Goal: Task Accomplishment & Management: Use online tool/utility

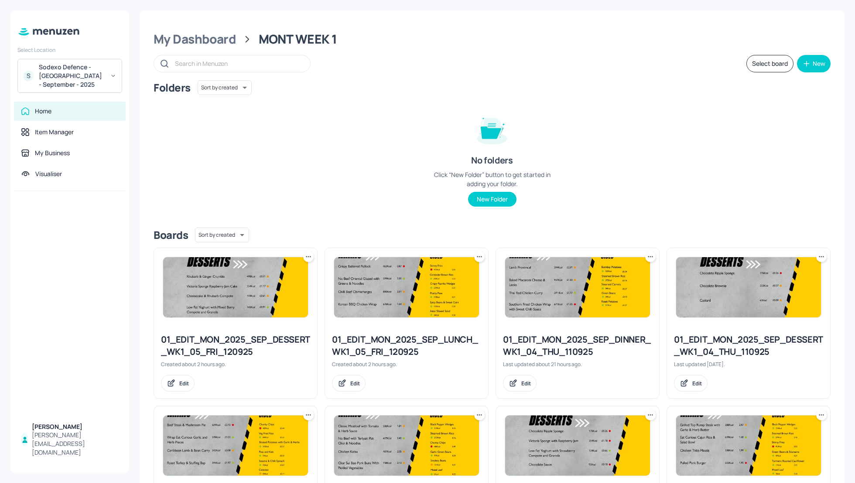
click at [630, 116] on div "Folders Sort by created id ​ No folders Click “New Folder” button to get starte…" at bounding box center [492, 150] width 677 height 140
click at [209, 40] on div "My Dashboard" at bounding box center [195, 39] width 82 height 16
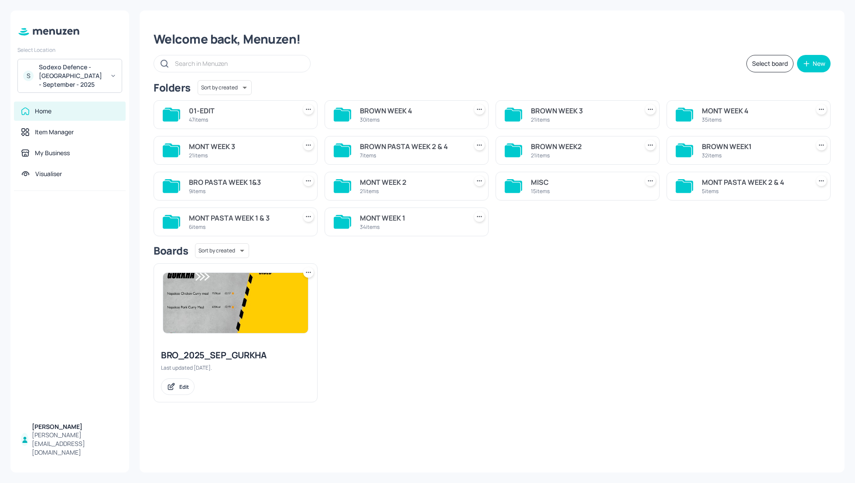
click at [534, 64] on div "Select board New" at bounding box center [492, 63] width 677 height 17
click at [698, 146] on div "BROWN WEEK1 32 items" at bounding box center [749, 150] width 164 height 29
click at [716, 147] on div "BROWN WEEK1" at bounding box center [754, 146] width 104 height 10
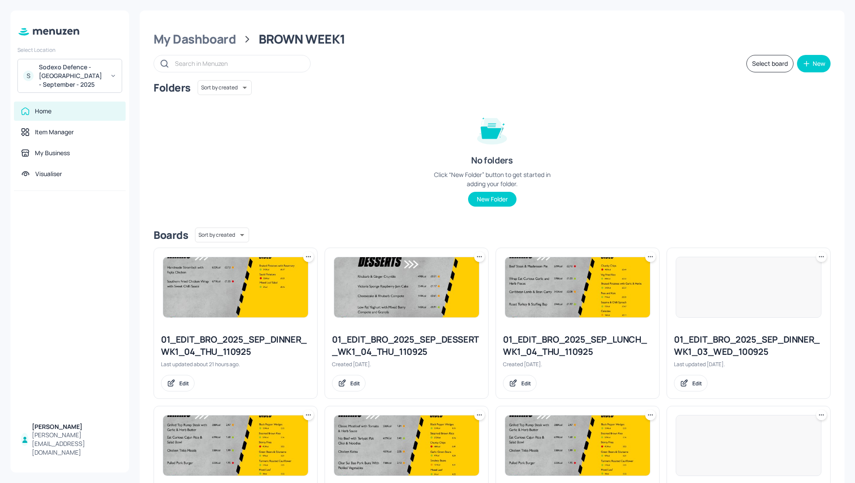
click at [696, 130] on div "Folders Sort by created id ​ No folders Click “New Folder” button to get starte…" at bounding box center [492, 150] width 677 height 140
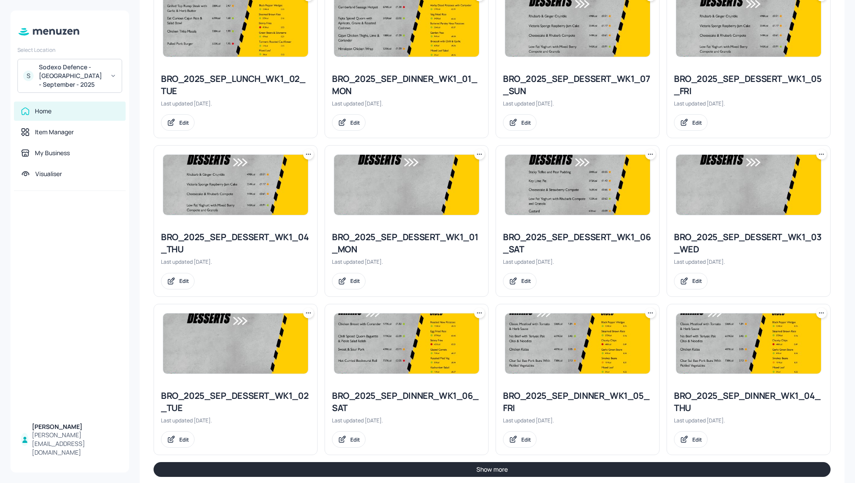
scroll to position [748, 0]
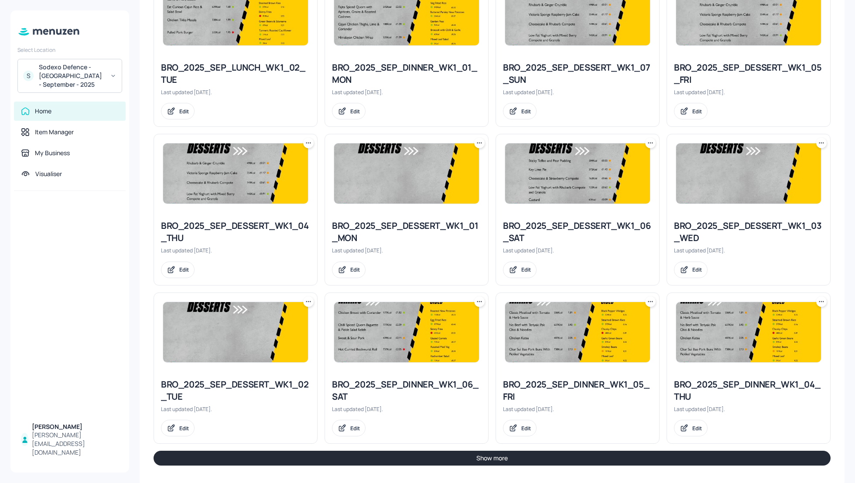
click at [734, 455] on button "Show more" at bounding box center [492, 458] width 677 height 15
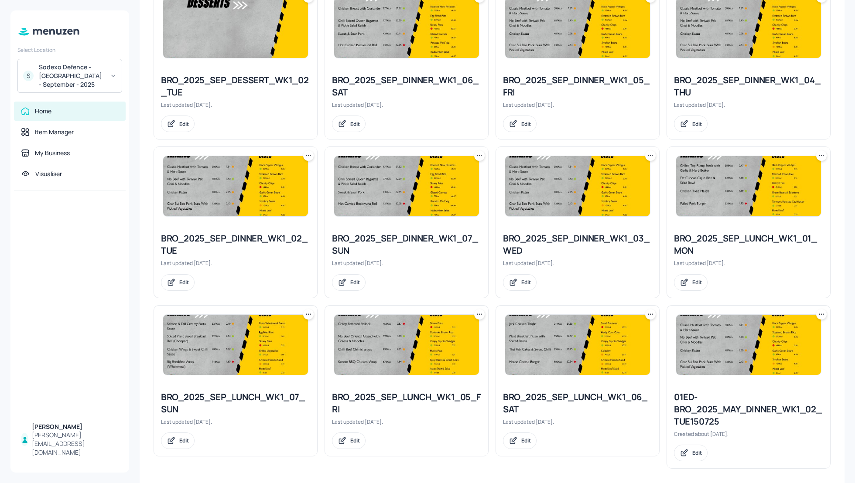
scroll to position [1054, 0]
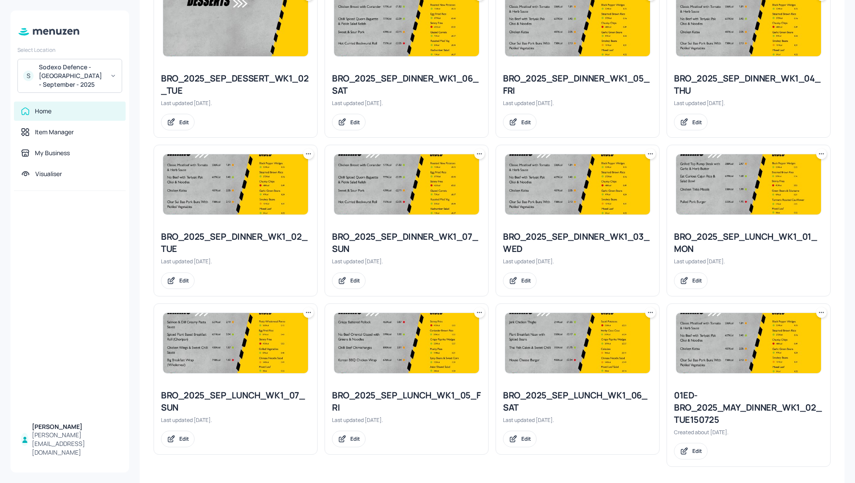
click at [478, 311] on icon at bounding box center [479, 312] width 9 height 9
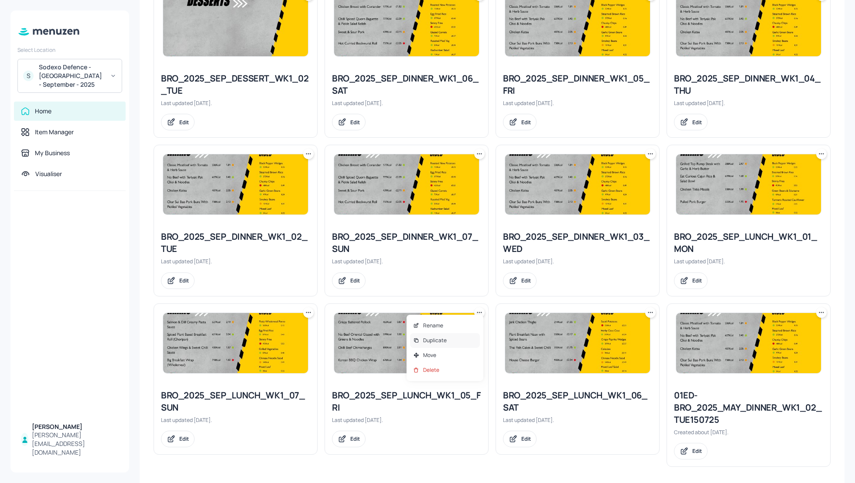
click at [442, 344] on p "Duplicate" at bounding box center [435, 341] width 24 height 8
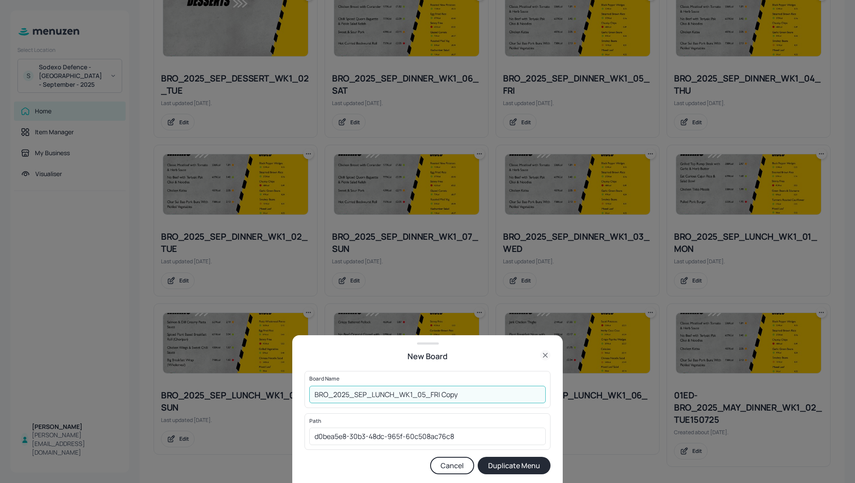
click at [313, 392] on input "BRO_2025_SEP_LUNCH_WK1_05_FRI Copy" at bounding box center [427, 394] width 236 height 17
click at [492, 392] on input "01_EDIT_BRO_2025_SEP_LUNCH_WK1_05_FRI Copy" at bounding box center [427, 394] width 236 height 17
type input "01_EDIT_BRO_2025_SEP_LUNCH_WK1_05_FRI_120925"
click at [523, 460] on button "Duplicate Menu" at bounding box center [514, 465] width 73 height 17
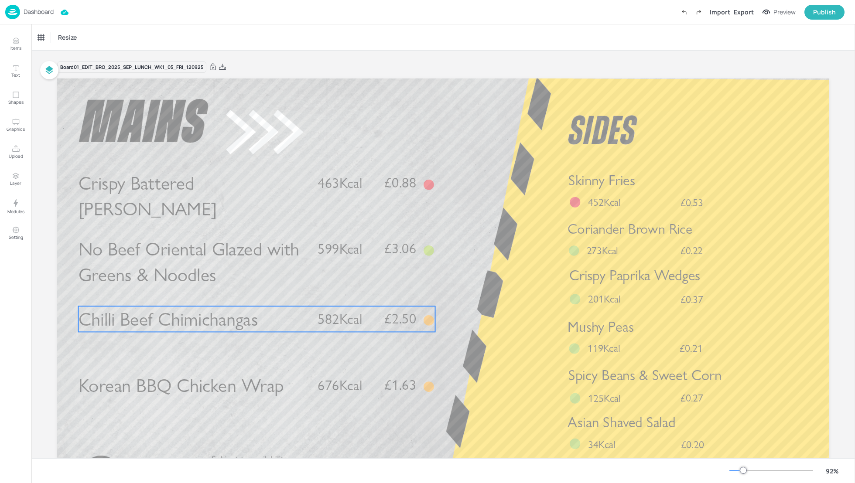
click at [175, 321] on span "Chilli Beef Chimichangas" at bounding box center [169, 319] width 180 height 23
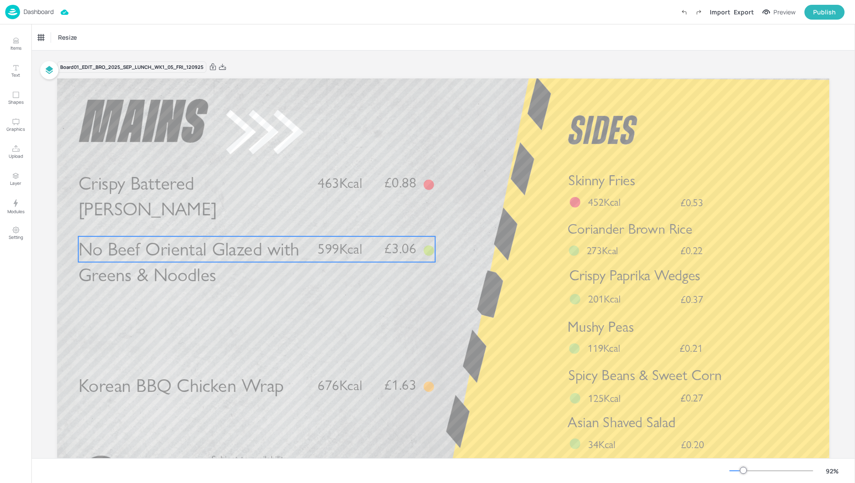
click at [154, 262] on span "No Beef Oriental Glazed with Greens & Noodles" at bounding box center [189, 262] width 221 height 48
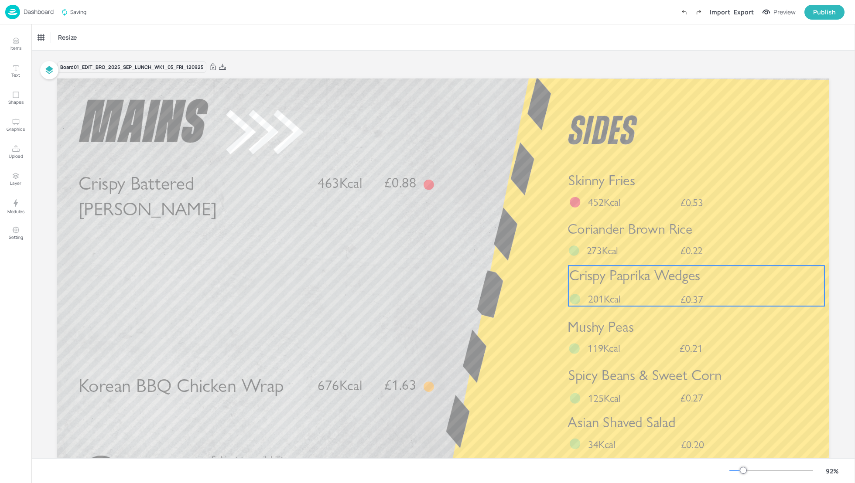
click at [647, 288] on div "Crispy Paprika Wedges £0.37 201Kcal" at bounding box center [696, 286] width 256 height 41
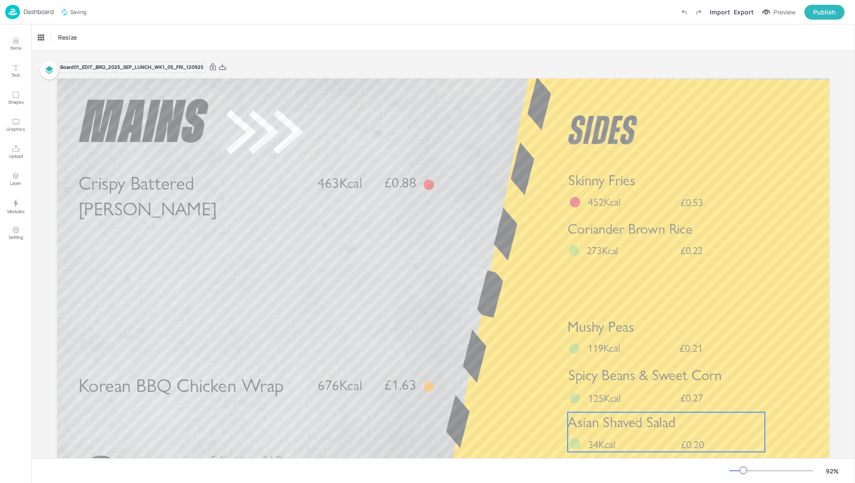
click at [654, 425] on span "Asian Shaved Salad" at bounding box center [622, 422] width 108 height 17
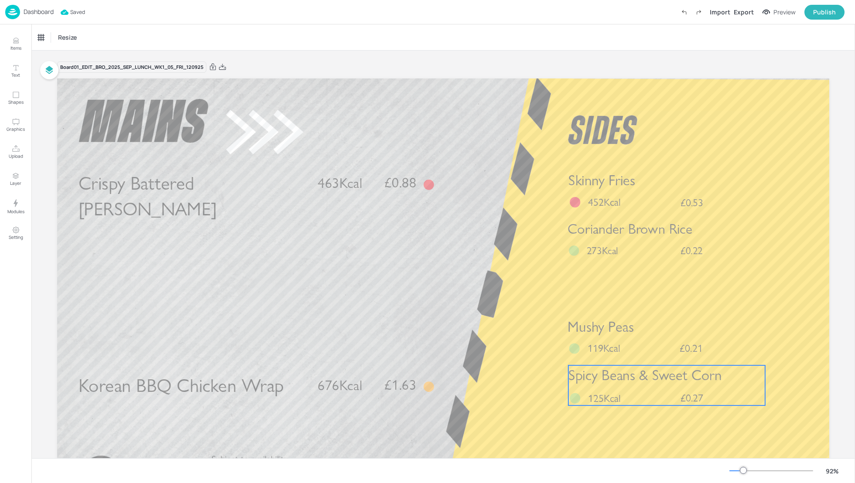
click at [640, 382] on span "Spicy Beans & Sweet Corn" at bounding box center [645, 375] width 154 height 17
click at [665, 356] on div at bounding box center [666, 350] width 11 height 11
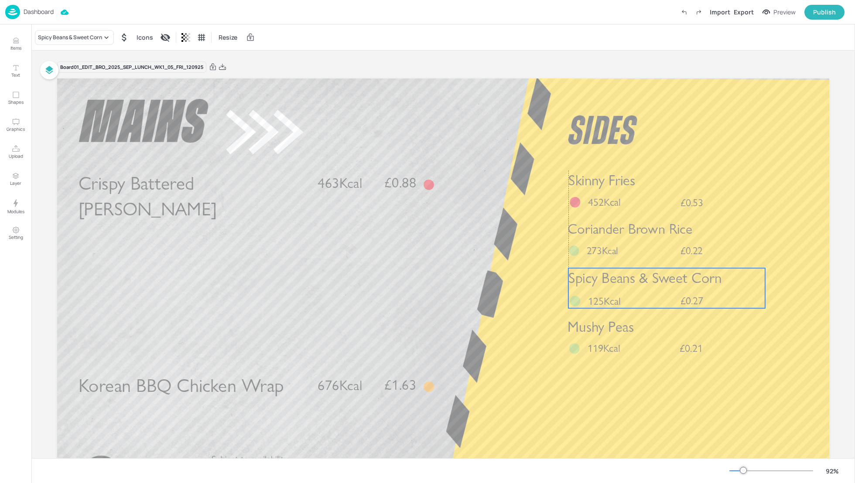
drag, startPoint x: 668, startPoint y: 381, endPoint x: 668, endPoint y: 284, distance: 97.3
click at [668, 284] on span "Spicy Beans & Sweet Corn" at bounding box center [645, 278] width 154 height 17
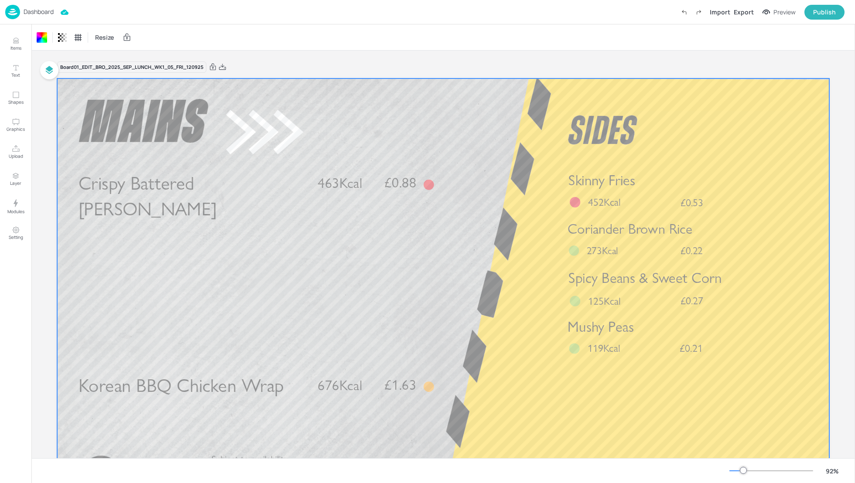
click at [217, 387] on span "Korean BBQ Chicken Wrap" at bounding box center [181, 385] width 205 height 23
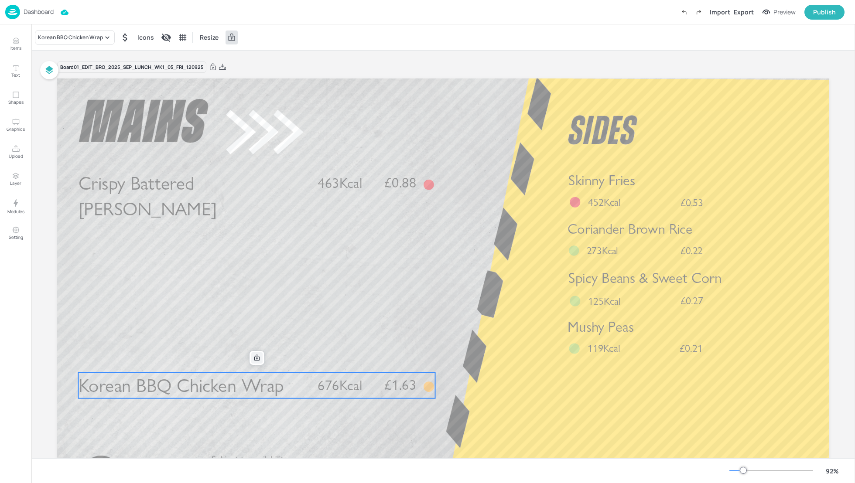
click at [257, 357] on icon at bounding box center [256, 358] width 7 height 7
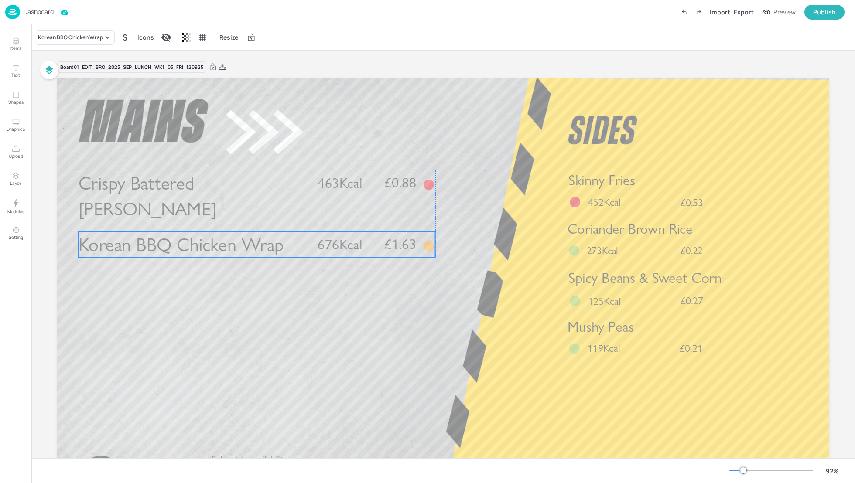
drag, startPoint x: 261, startPoint y: 383, endPoint x: 261, endPoint y: 241, distance: 141.8
click at [261, 241] on span "Korean BBQ Chicken Wrap" at bounding box center [181, 244] width 205 height 23
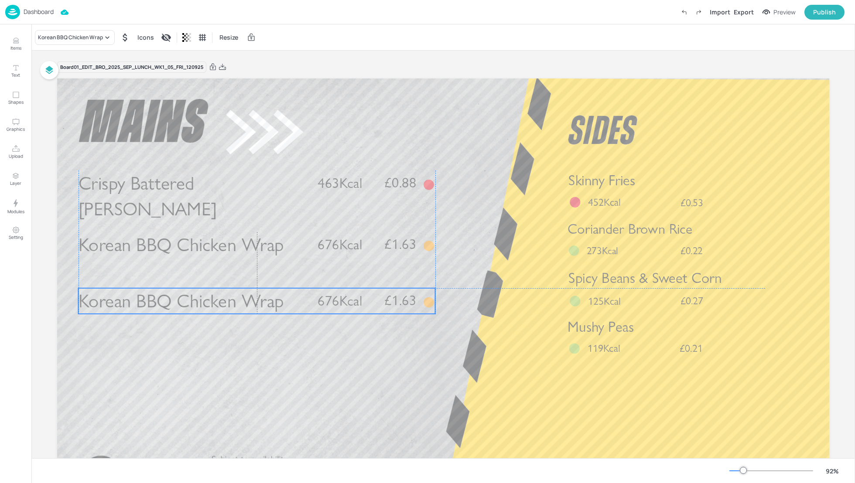
drag, startPoint x: 237, startPoint y: 253, endPoint x: 233, endPoint y: 305, distance: 52.1
click at [233, 305] on span "Korean BBQ Chicken Wrap" at bounding box center [181, 301] width 205 height 23
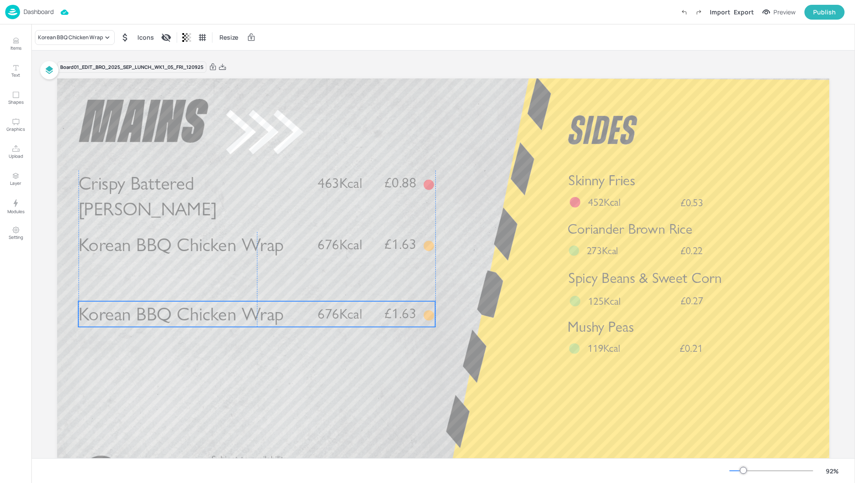
drag, startPoint x: 189, startPoint y: 297, endPoint x: 189, endPoint y: 310, distance: 13.1
click at [189, 311] on span "Korean BBQ Chicken Wrap" at bounding box center [181, 314] width 205 height 23
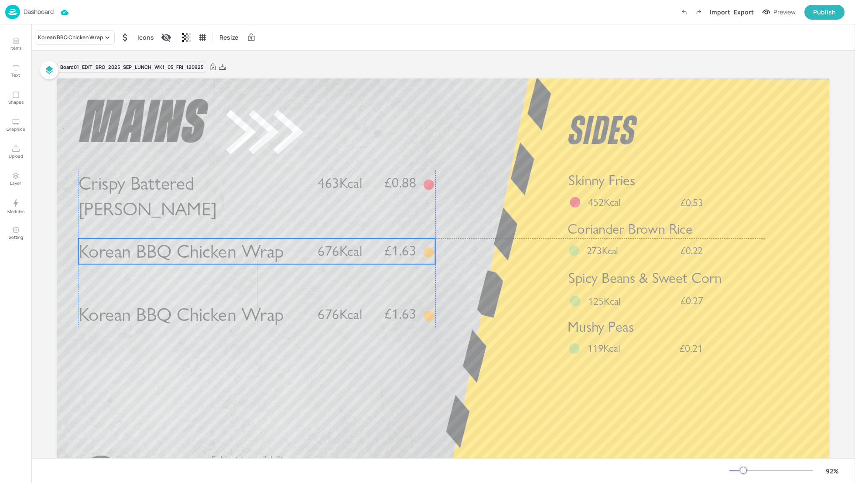
drag, startPoint x: 163, startPoint y: 244, endPoint x: 163, endPoint y: 250, distance: 6.1
click at [163, 250] on span "Korean BBQ Chicken Wrap" at bounding box center [181, 251] width 205 height 23
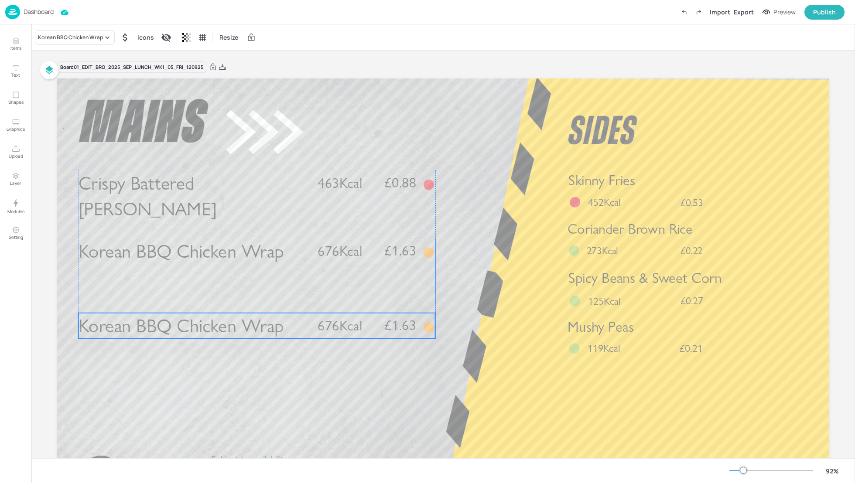
drag, startPoint x: 185, startPoint y: 321, endPoint x: 185, endPoint y: 332, distance: 11.8
click at [185, 332] on span "Korean BBQ Chicken Wrap" at bounding box center [181, 326] width 205 height 23
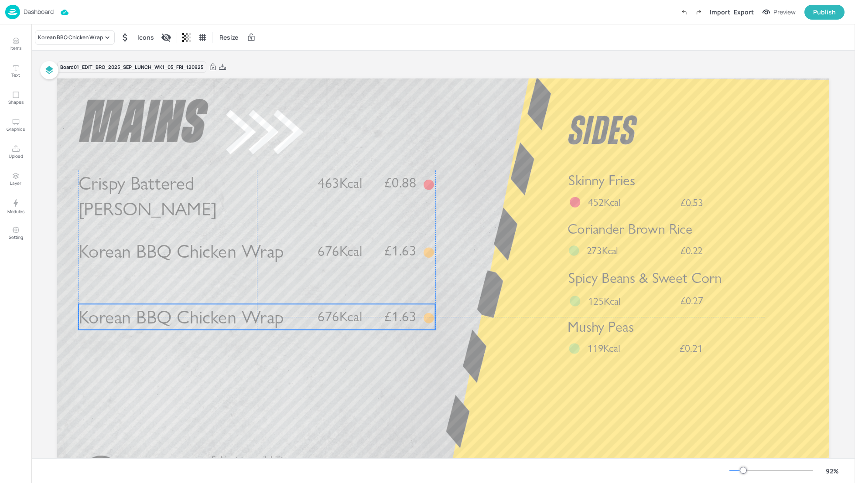
drag, startPoint x: 319, startPoint y: 328, endPoint x: 318, endPoint y: 319, distance: 9.2
click at [318, 319] on span "676Kcal" at bounding box center [340, 316] width 45 height 17
click at [81, 36] on div "Korean BBQ Chicken Wrap" at bounding box center [70, 38] width 65 height 8
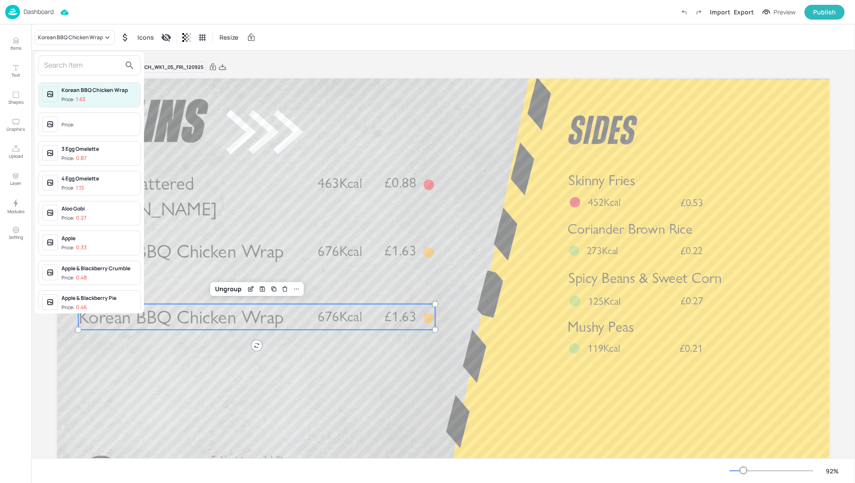
click at [72, 68] on input "text" at bounding box center [82, 65] width 77 height 14
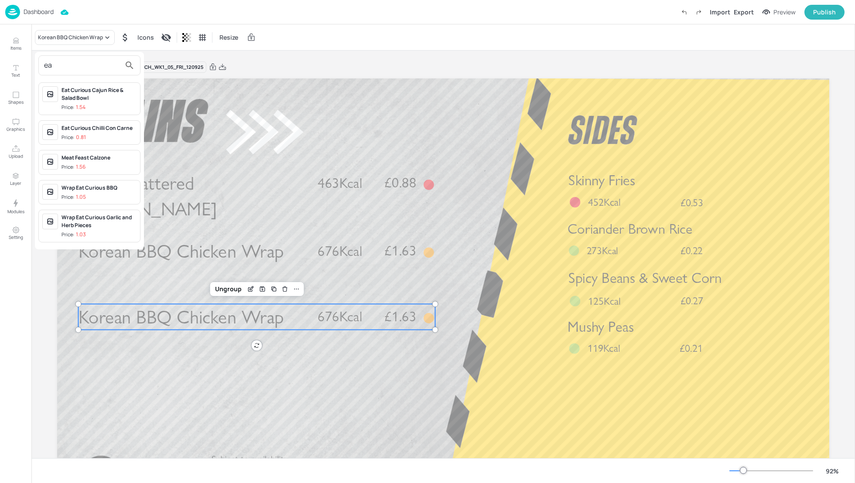
type input "e"
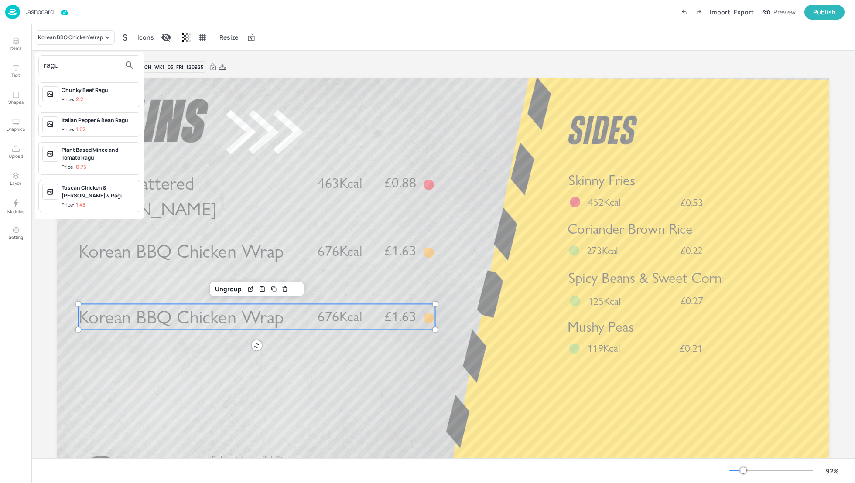
type input "ragu"
click at [96, 157] on div "Plant Based Mince and Tomato Ragu" at bounding box center [99, 154] width 75 height 16
